Goal: Complete application form

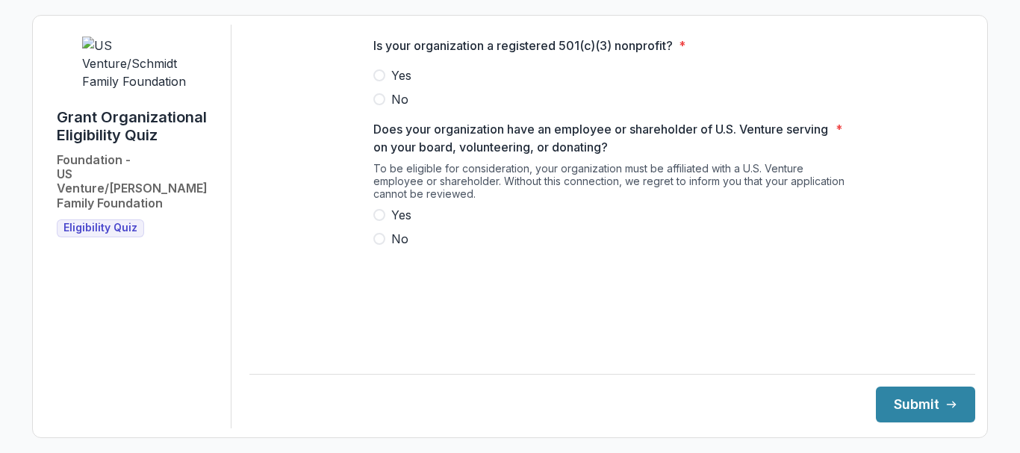
click at [381, 81] on span at bounding box center [379, 75] width 12 height 12
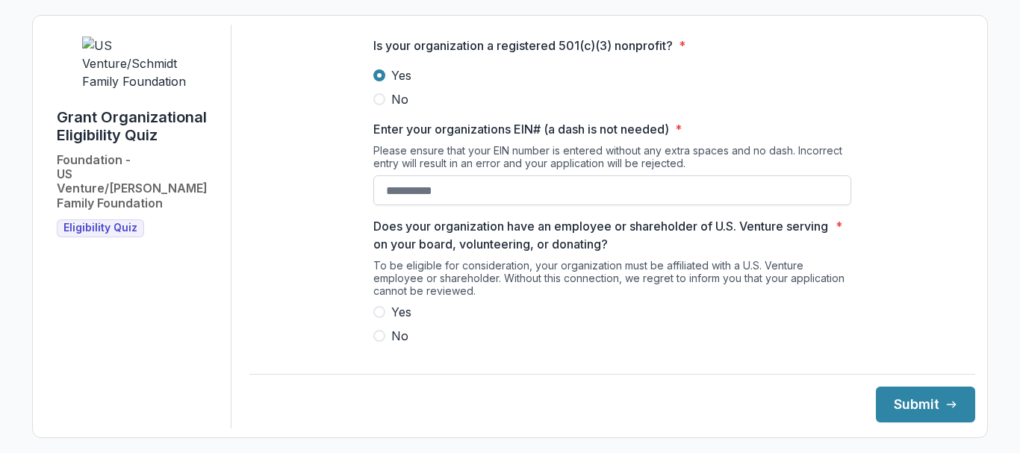
click at [447, 204] on input "Enter your organizations EIN# (a dash is not needed) *" at bounding box center [612, 190] width 478 height 30
type input "**********"
click at [375, 318] on span at bounding box center [379, 312] width 12 height 12
click at [945, 410] on icon "submit" at bounding box center [951, 405] width 12 height 12
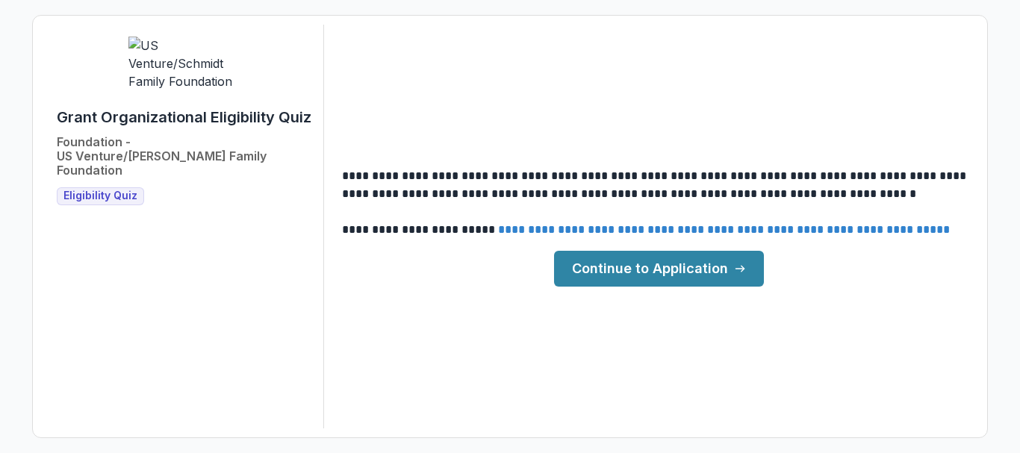
click at [627, 261] on link "Continue to Application" at bounding box center [659, 269] width 210 height 36
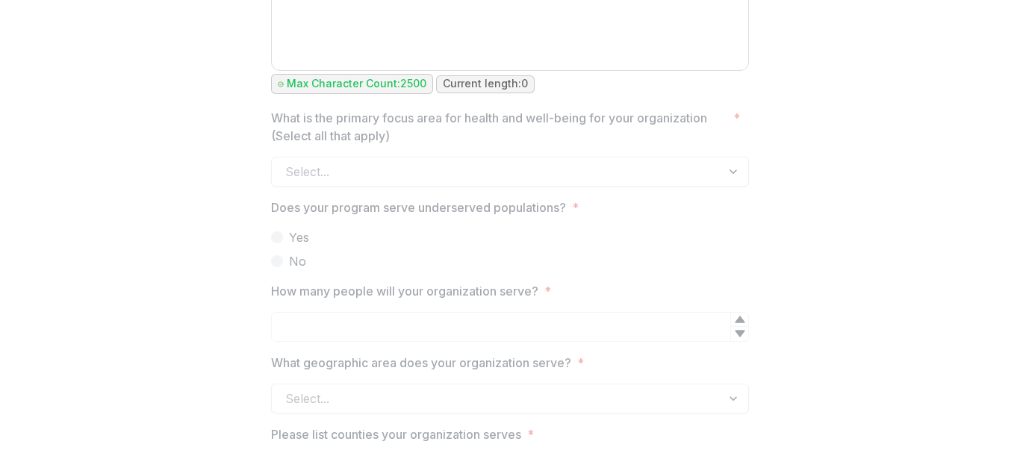
scroll to position [1717, 0]
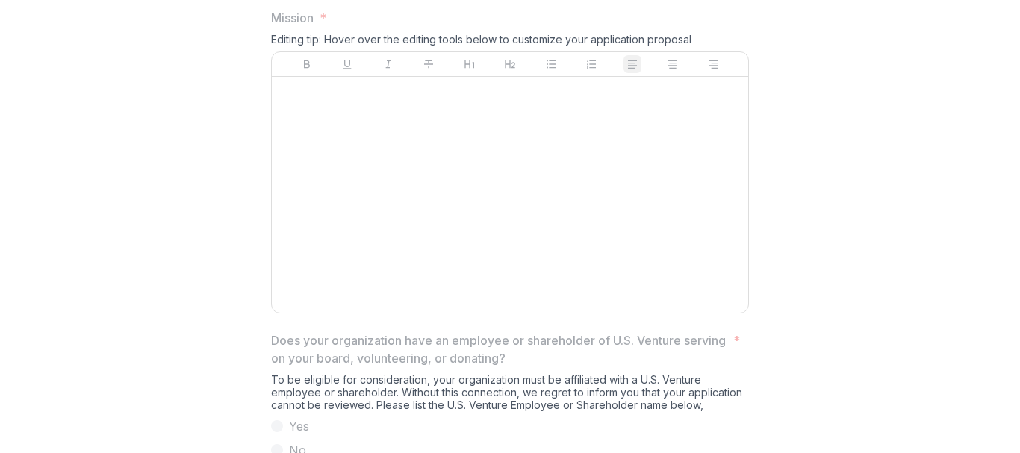
scroll to position [746, 0]
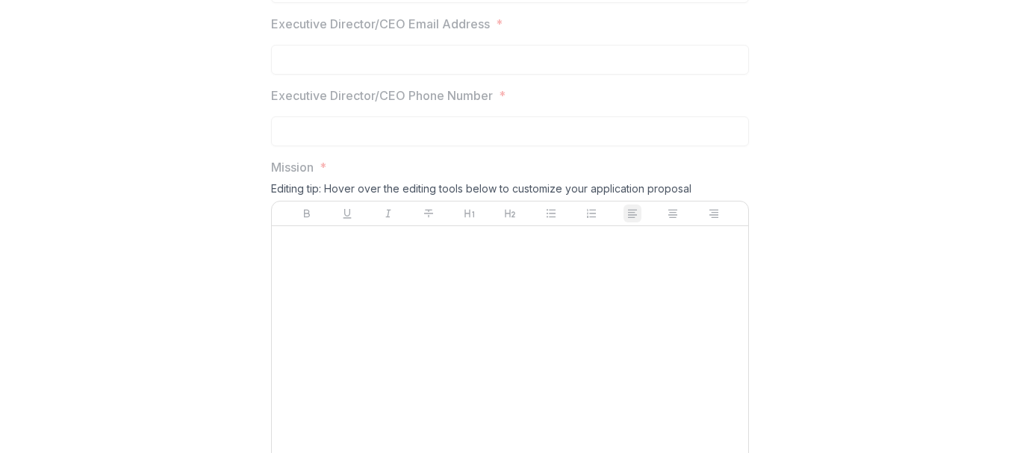
click at [375, 296] on div at bounding box center [510, 344] width 464 height 224
click at [321, 281] on div at bounding box center [510, 344] width 464 height 224
click at [284, 249] on p at bounding box center [510, 240] width 464 height 16
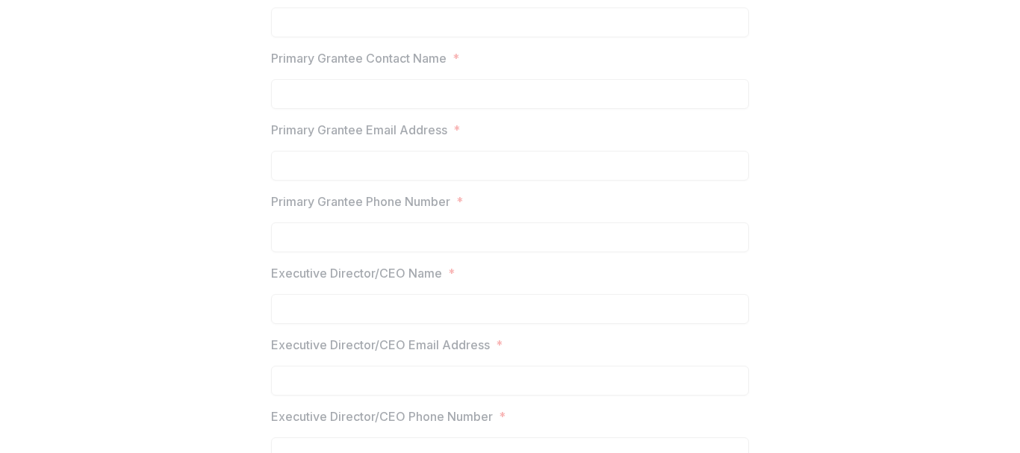
scroll to position [0, 0]
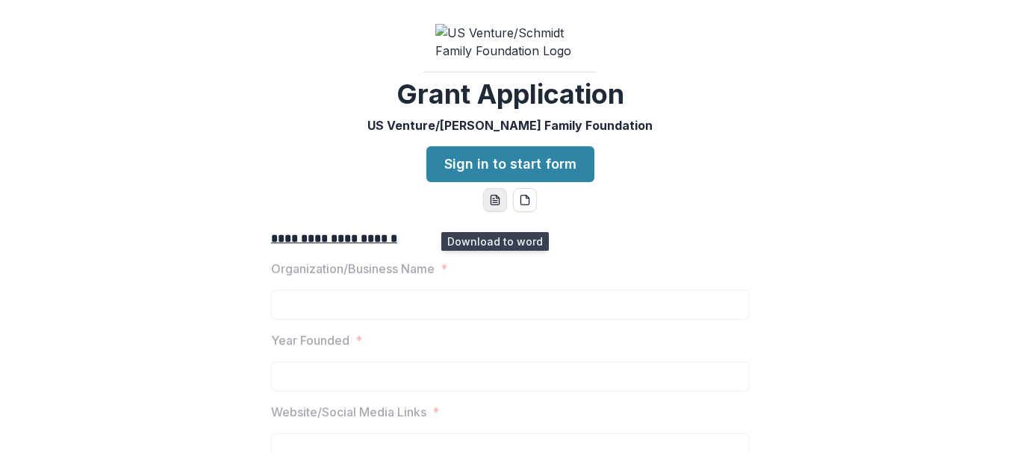
click at [490, 205] on icon "word-download" at bounding box center [494, 201] width 8 height 10
